Goal: Task Accomplishment & Management: Use online tool/utility

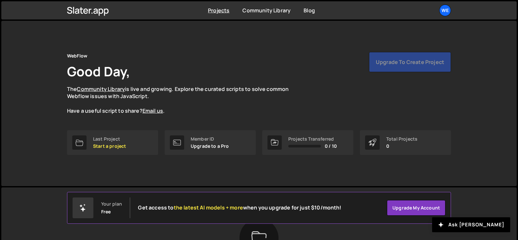
scroll to position [33, 0]
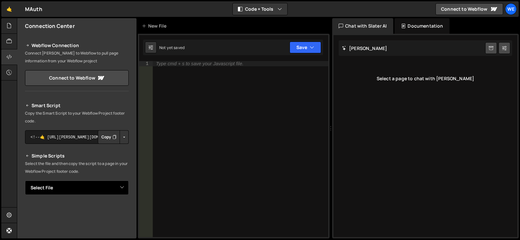
click at [101, 194] on select "Select File Home.js" at bounding box center [77, 188] width 104 height 14
click at [110, 132] on button "Copy" at bounding box center [109, 137] width 22 height 14
click at [110, 136] on button "Copy" at bounding box center [109, 137] width 22 height 14
click at [248, 65] on div "Type cmd + s to save your Javascript file." at bounding box center [241, 154] width 176 height 187
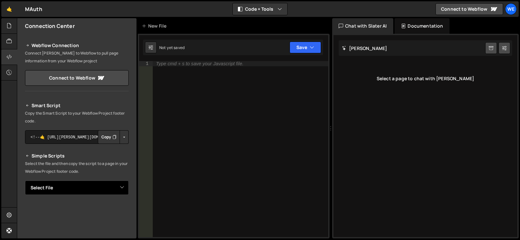
click at [88, 190] on select "Select File Home.js" at bounding box center [77, 188] width 104 height 14
click at [85, 187] on select "Select File Home.js" at bounding box center [77, 188] width 104 height 14
click at [71, 186] on select "Select File index.js" at bounding box center [77, 188] width 104 height 14
select select "48402"
click at [25, 181] on select "Select File index.js" at bounding box center [77, 188] width 104 height 14
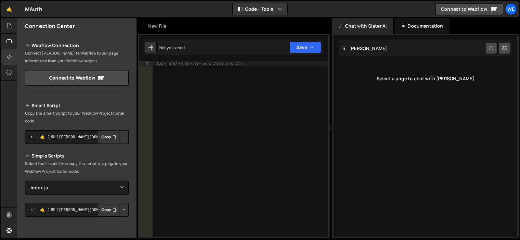
click at [214, 85] on div "Type cmd + s to save your Javascript file." at bounding box center [241, 154] width 176 height 187
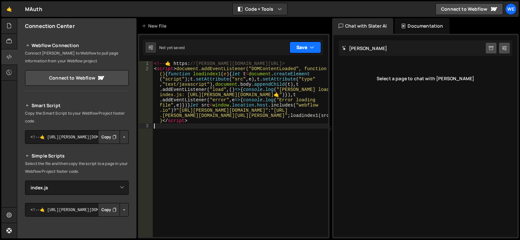
click at [302, 50] on button "Save" at bounding box center [306, 48] width 32 height 12
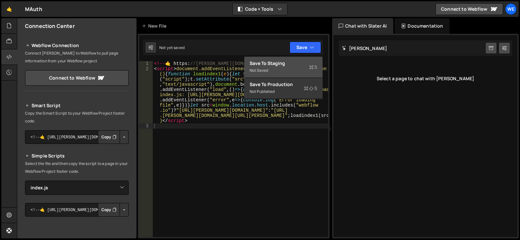
click at [283, 68] on div "Not saved" at bounding box center [284, 71] width 68 height 8
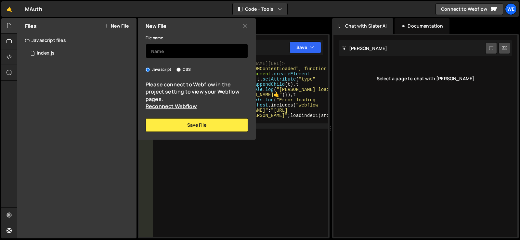
click at [168, 47] on input "text" at bounding box center [197, 51] width 102 height 14
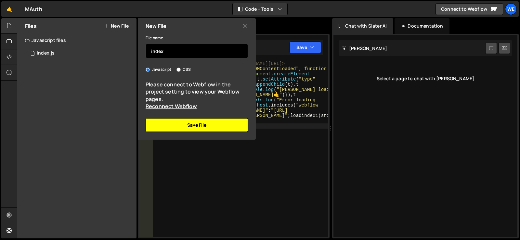
type input "index"
click at [202, 122] on button "Save File" at bounding box center [197, 125] width 102 height 14
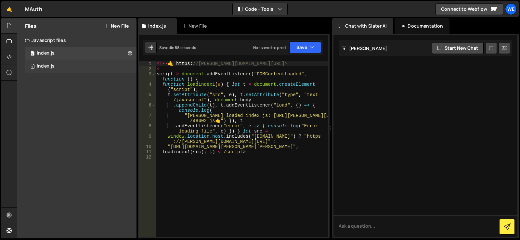
click at [58, 67] on div "0 index.js 0" at bounding box center [81, 66] width 112 height 13
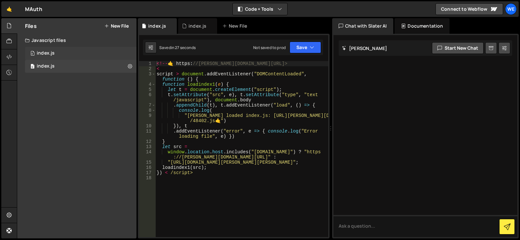
click at [68, 49] on div "0 index.js 0" at bounding box center [81, 53] width 112 height 13
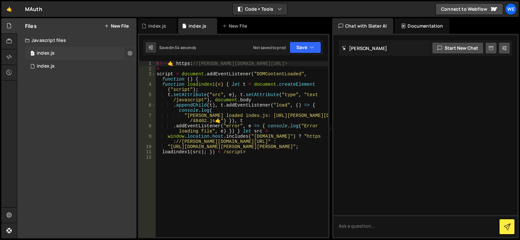
click at [134, 55] on button at bounding box center [130, 53] width 12 height 12
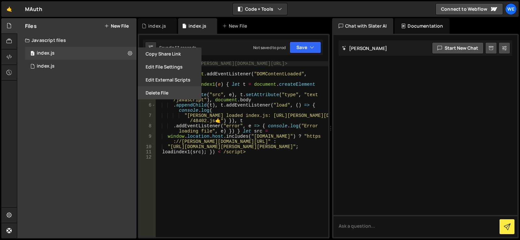
click at [155, 94] on button "Delete File" at bounding box center [170, 93] width 64 height 13
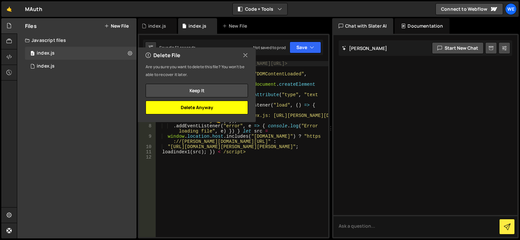
click at [186, 105] on button "Delete Anyway" at bounding box center [197, 108] width 102 height 14
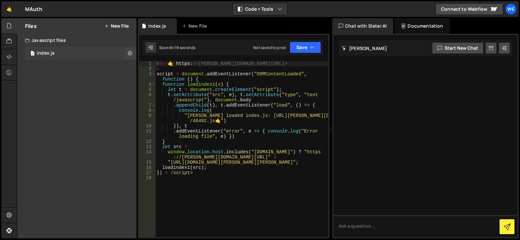
click at [84, 55] on div "0 index.js 0" at bounding box center [81, 53] width 112 height 13
click at [308, 46] on button "Save" at bounding box center [306, 48] width 32 height 12
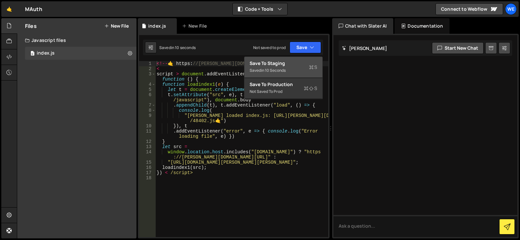
click at [291, 58] on button "Save to Staging S Saved in 10 seconds" at bounding box center [284, 67] width 78 height 21
